Goal: Information Seeking & Learning: Learn about a topic

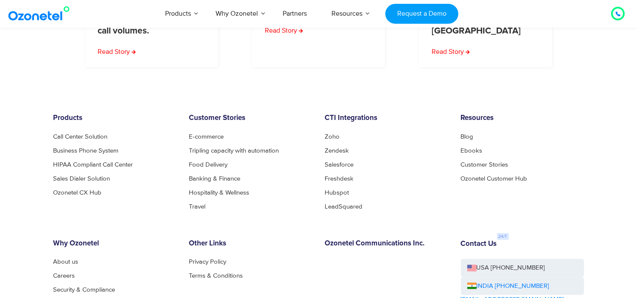
scroll to position [1246, 0]
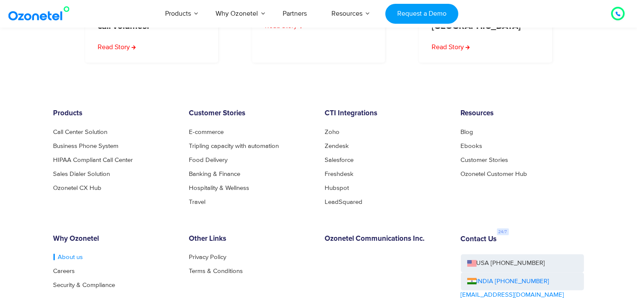
click at [74, 254] on link "About us" at bounding box center [68, 257] width 30 height 6
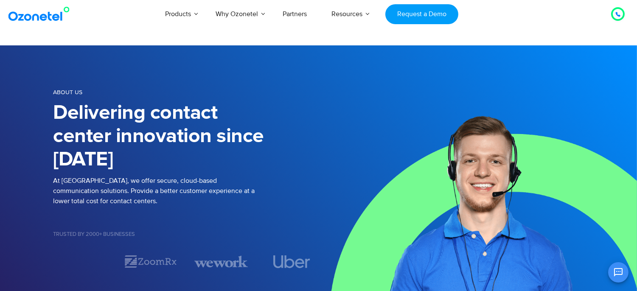
click at [40, 20] on img at bounding box center [40, 13] width 69 height 15
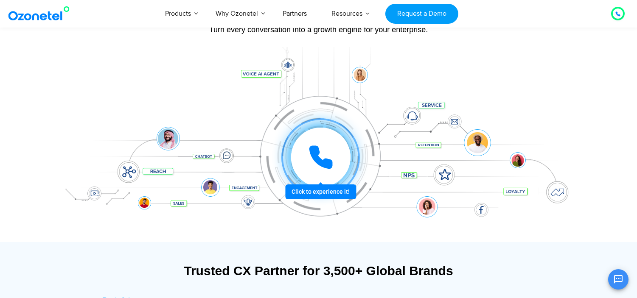
scroll to position [94, 0]
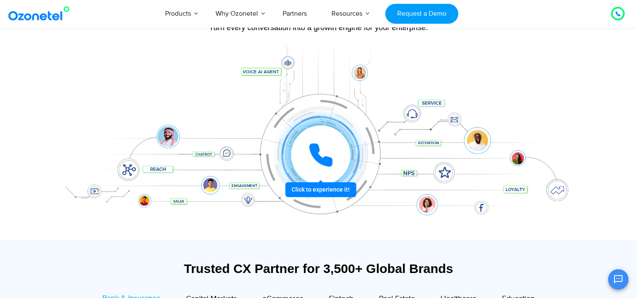
click at [328, 174] on div at bounding box center [320, 155] width 59 height 59
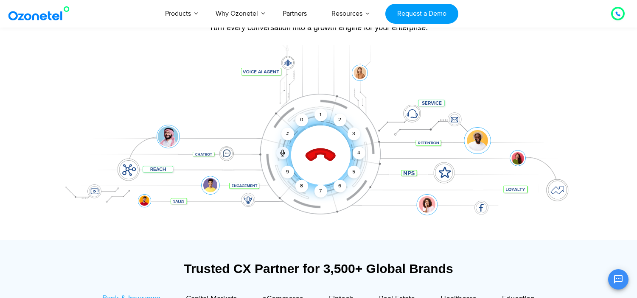
click at [324, 156] on icon at bounding box center [320, 156] width 30 height 30
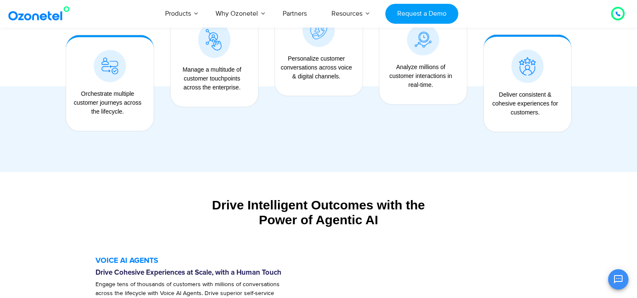
scroll to position [896, 0]
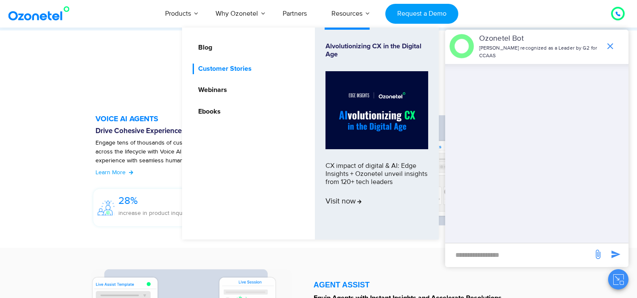
click at [247, 65] on link "Customer Stories" at bounding box center [223, 69] width 60 height 11
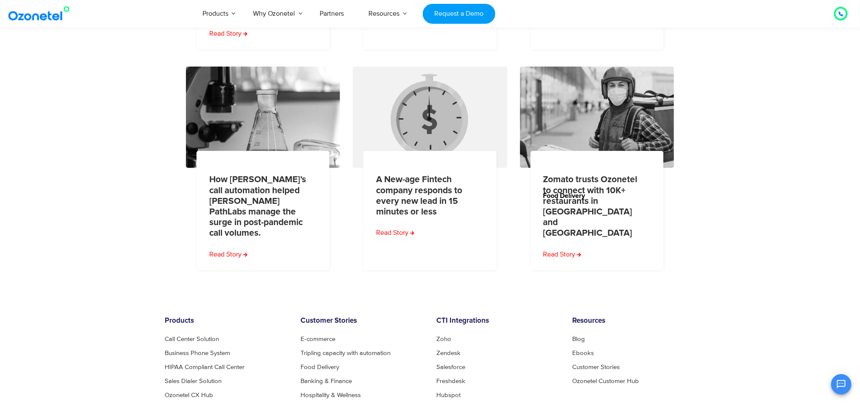
scroll to position [1082, 0]
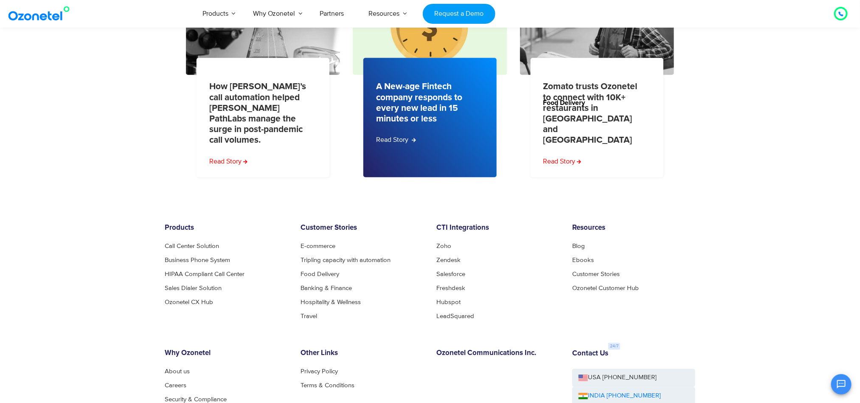
click at [395, 134] on link "Read Story" at bounding box center [396, 139] width 40 height 10
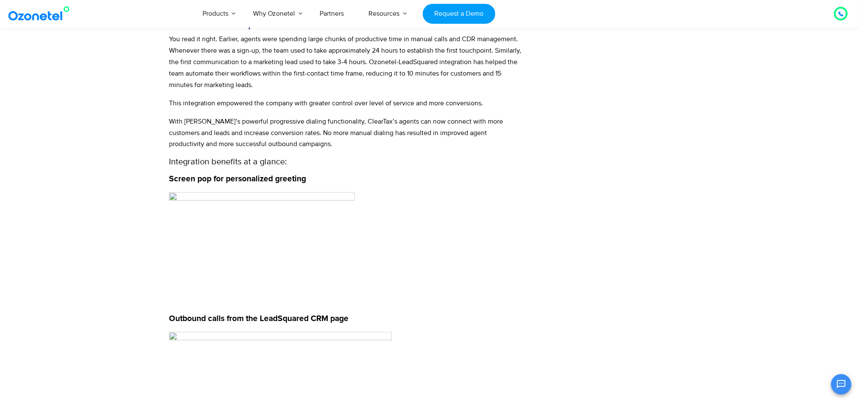
scroll to position [746, 0]
